Goal: Transaction & Acquisition: Purchase product/service

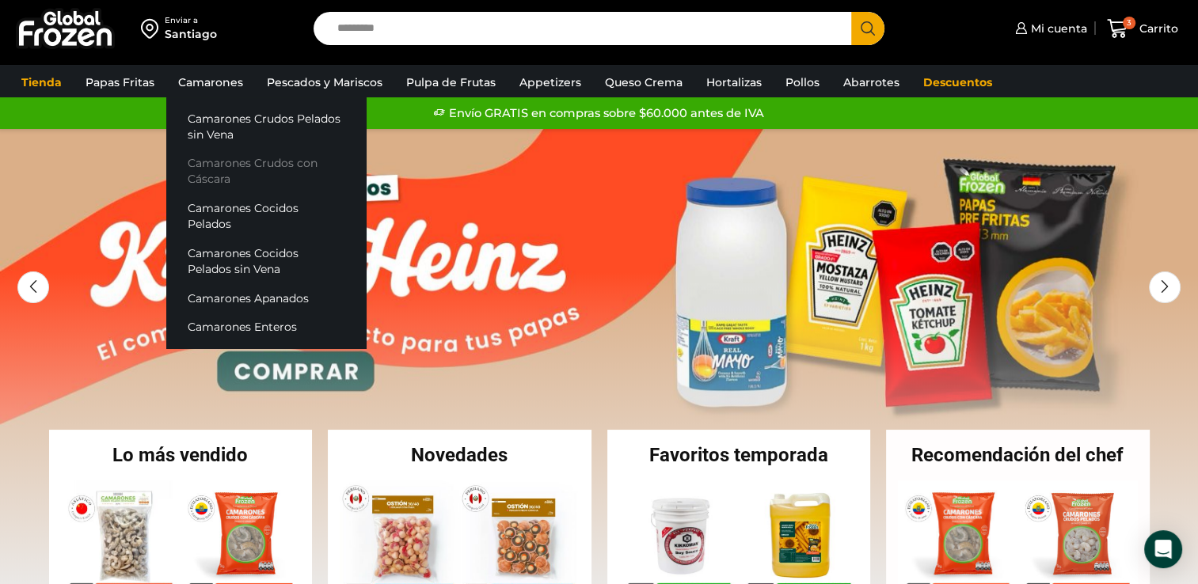
click at [229, 162] on link "Camarones Crudos con Cáscara" at bounding box center [266, 171] width 200 height 45
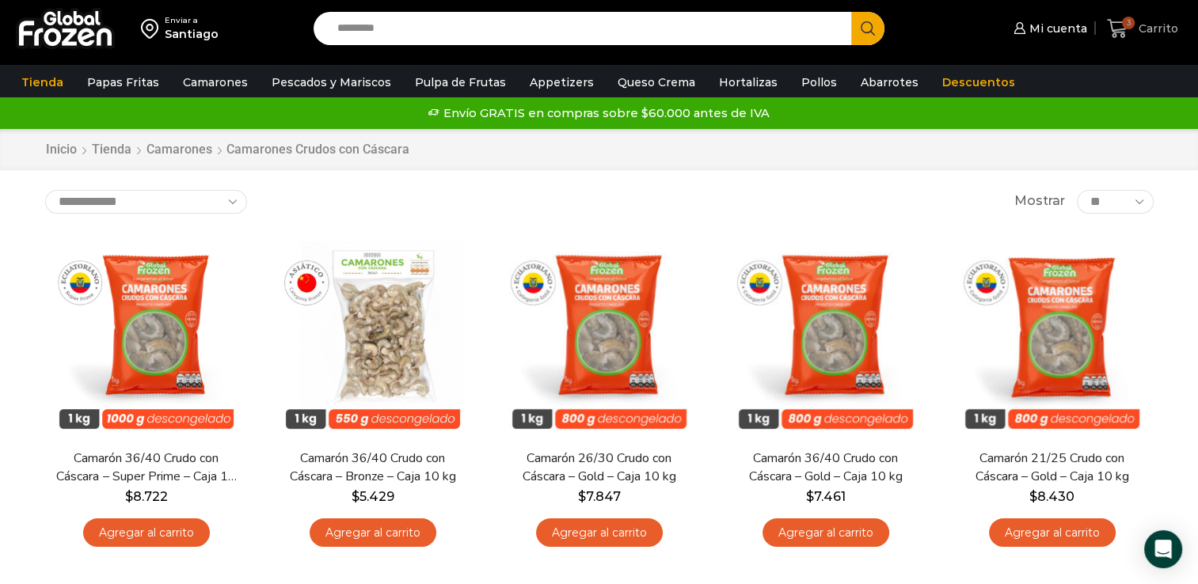
click at [1123, 25] on span "3" at bounding box center [1128, 23] width 13 height 13
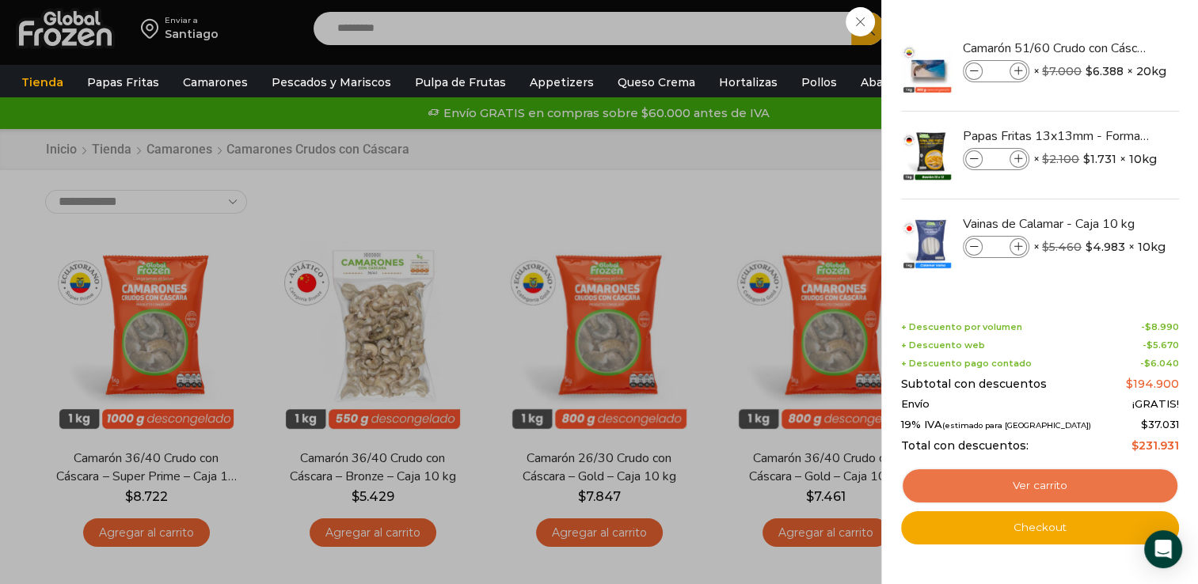
click at [1029, 484] on link "Ver carrito" at bounding box center [1040, 486] width 278 height 36
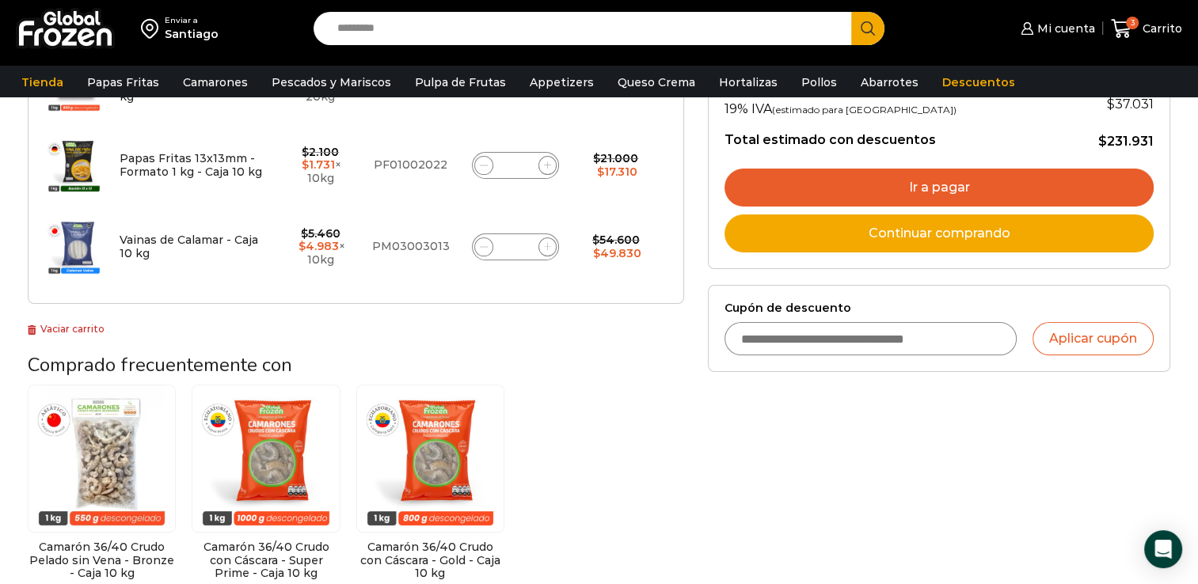
scroll to position [363, 0]
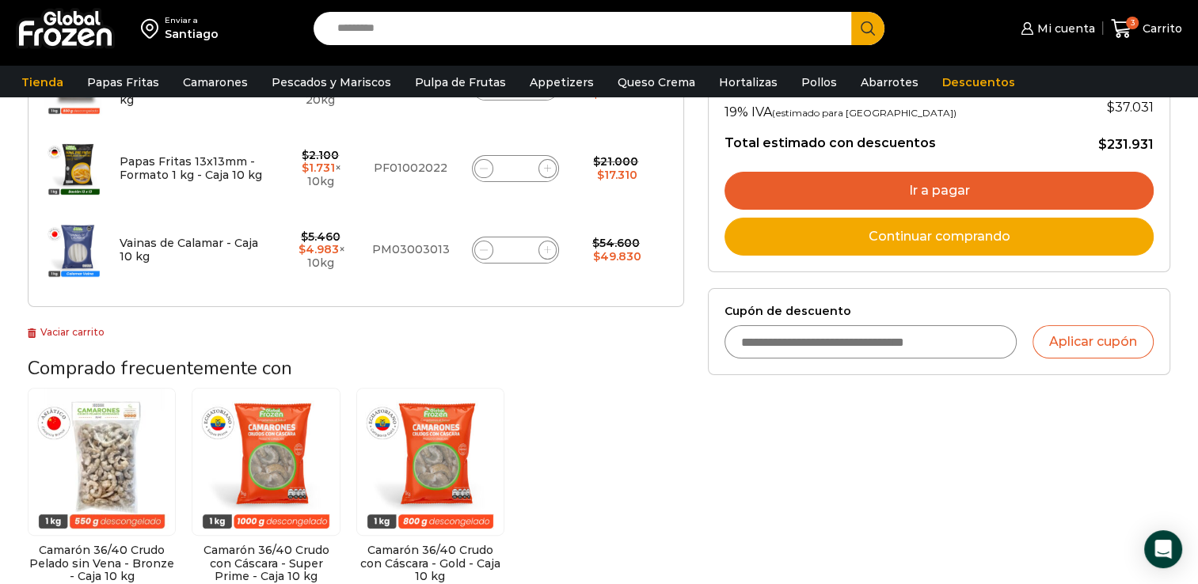
click at [919, 185] on link "Ir a pagar" at bounding box center [939, 191] width 429 height 38
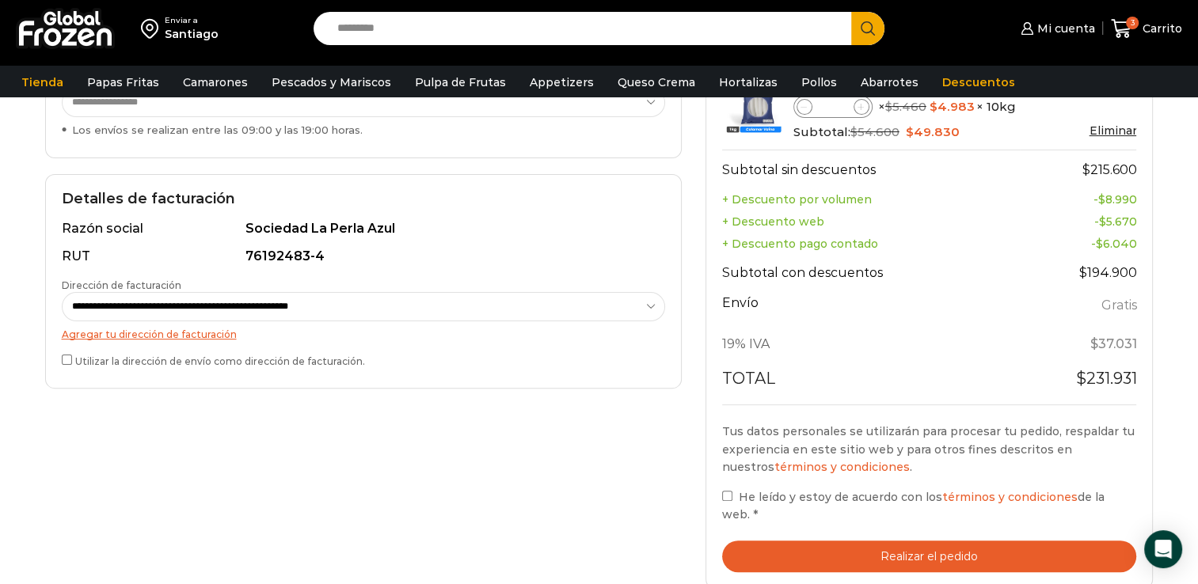
scroll to position [382, 0]
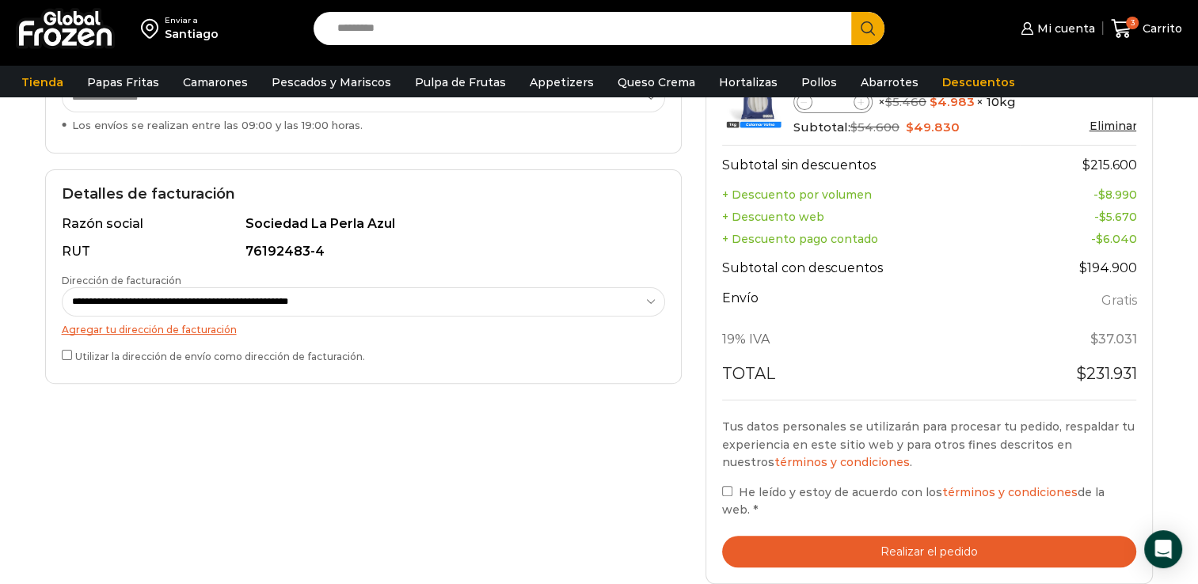
click at [809, 536] on button "Realizar el pedido" at bounding box center [929, 552] width 415 height 32
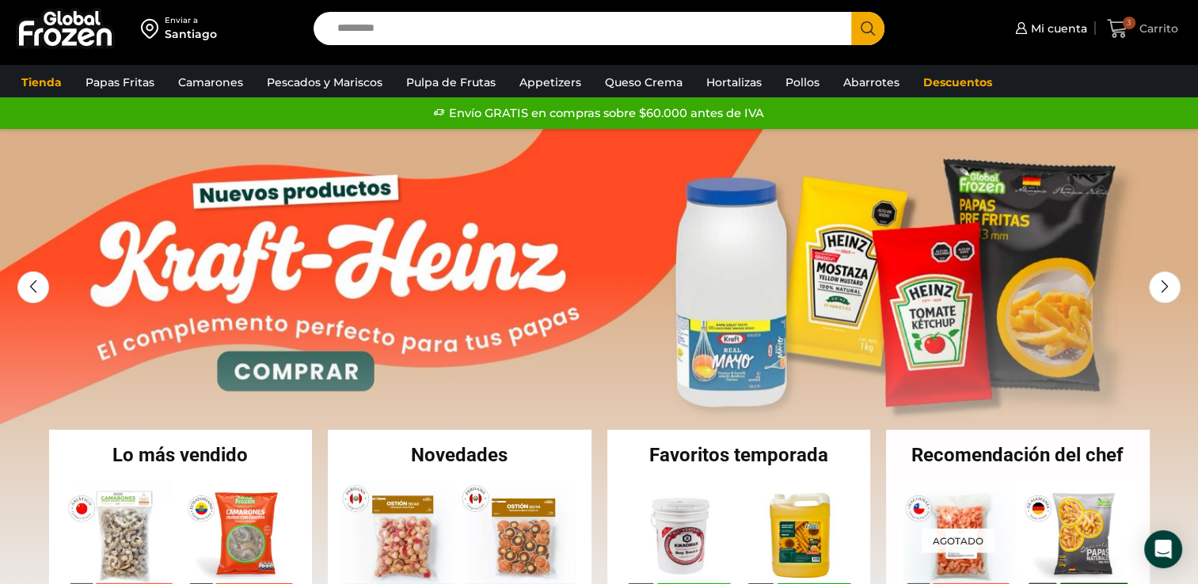
click at [1121, 24] on icon at bounding box center [1117, 28] width 21 height 21
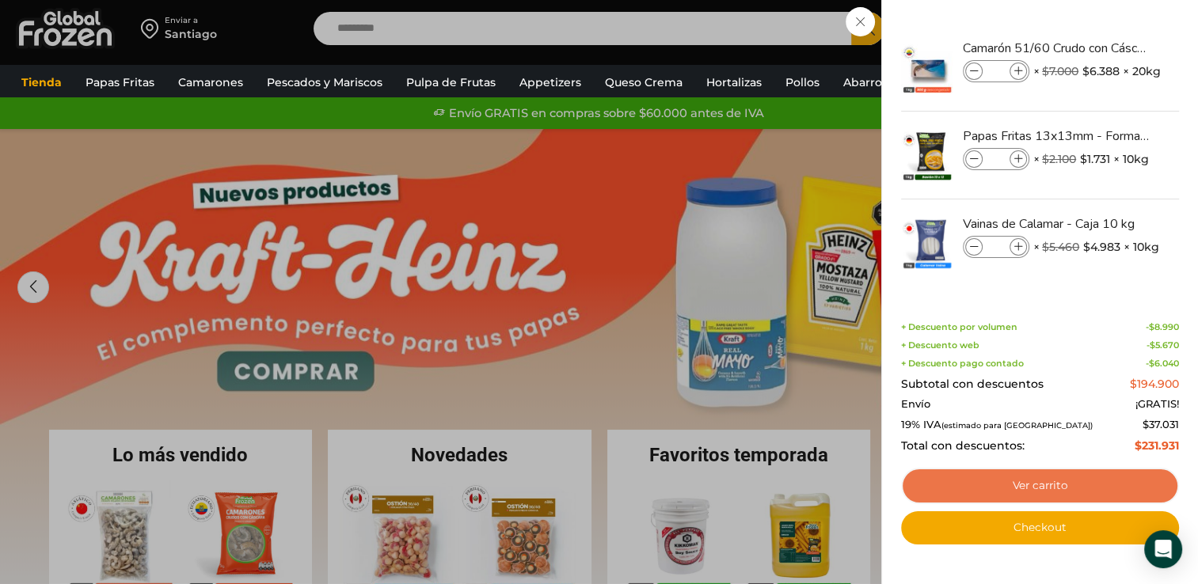
click at [976, 493] on link "Ver carrito" at bounding box center [1040, 486] width 278 height 36
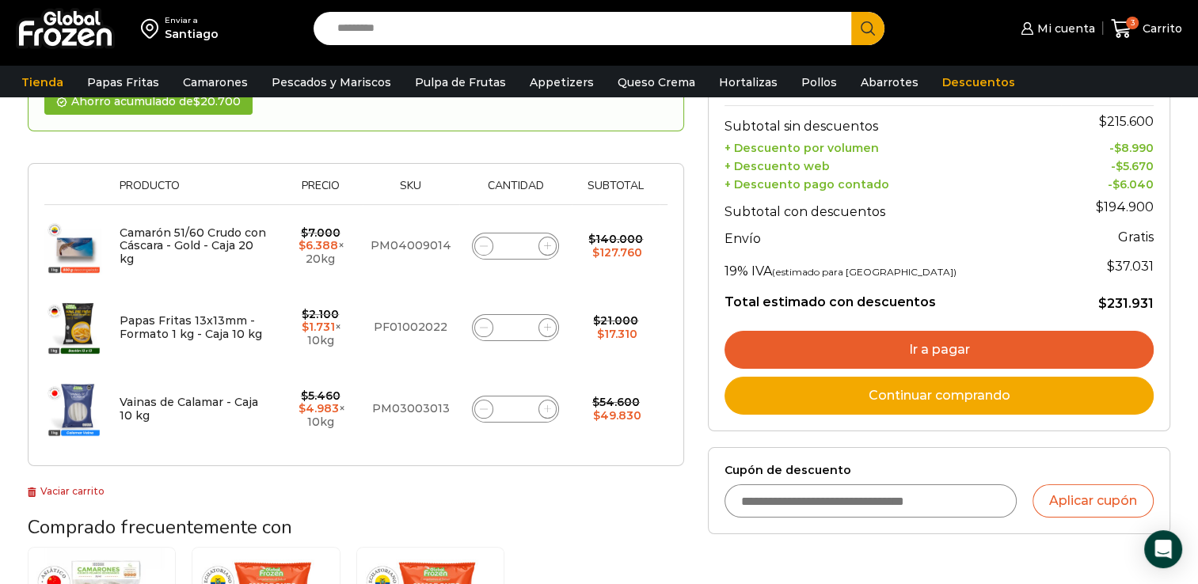
scroll to position [214, 0]
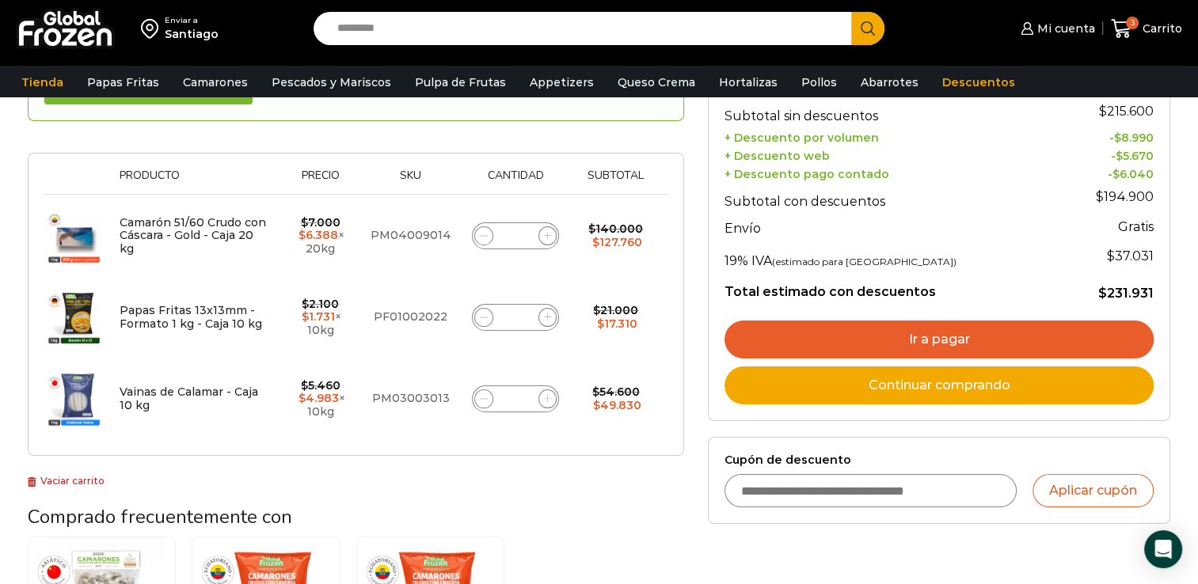
click at [900, 329] on link "Ir a pagar" at bounding box center [939, 340] width 429 height 38
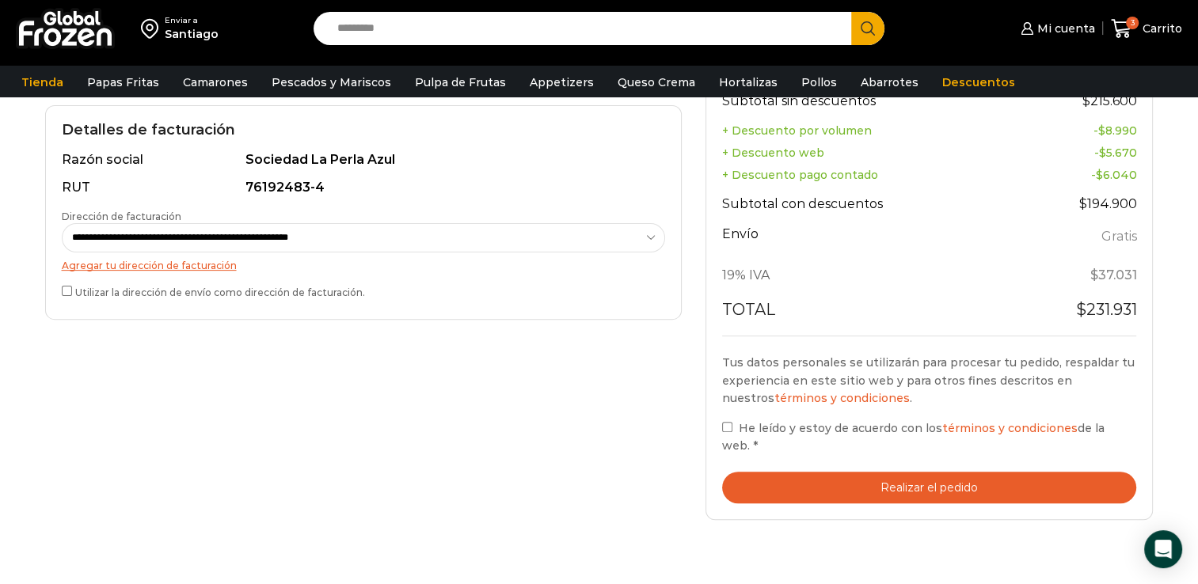
scroll to position [450, 0]
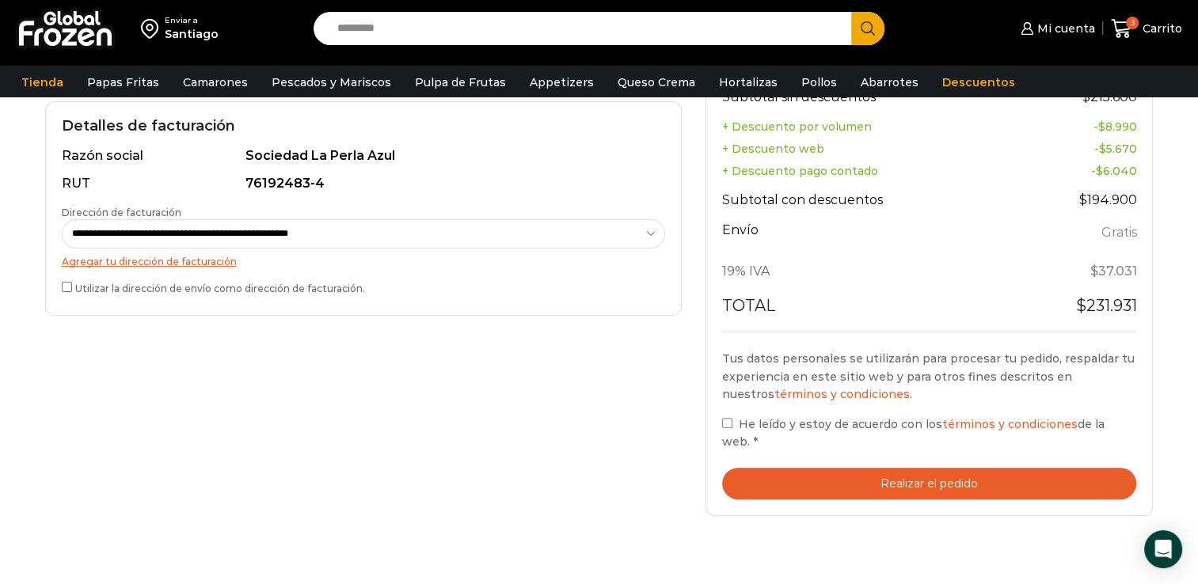
click at [779, 468] on button "Realizar el pedido" at bounding box center [929, 484] width 415 height 32
